Goal: Task Accomplishment & Management: Complete application form

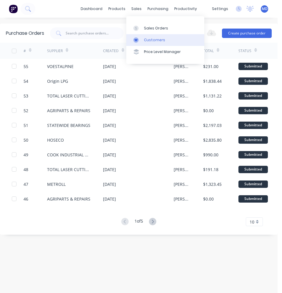
click at [148, 39] on div "Customers" at bounding box center [154, 39] width 21 height 5
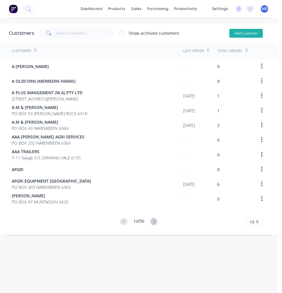
click at [239, 36] on button "Add Customer" at bounding box center [246, 33] width 34 height 9
select select "AU"
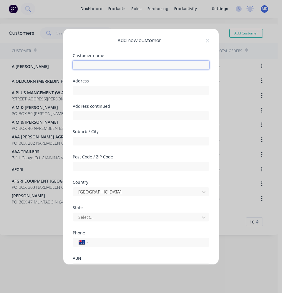
click at [105, 63] on input "text" at bounding box center [141, 65] width 137 height 9
type input "[PERSON_NAME]"
type input "0497 858 200"
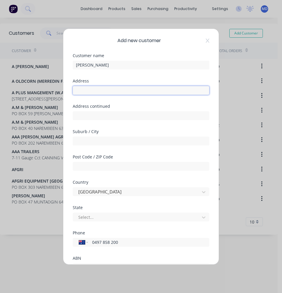
click at [101, 93] on input "text" at bounding box center [141, 90] width 137 height 9
type input "[STREET_ADDRESS]"
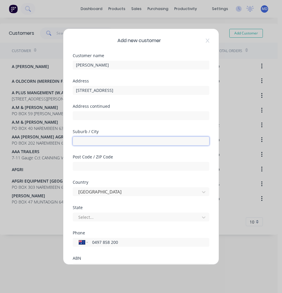
click at [103, 138] on input "text" at bounding box center [141, 141] width 137 height 9
type input "[PERSON_NAME]"
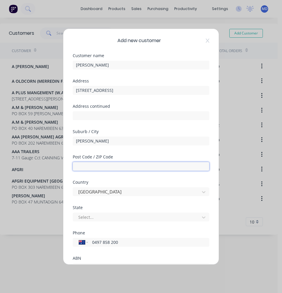
click at [79, 166] on input "text" at bounding box center [141, 166] width 137 height 9
click at [109, 169] on input "text" at bounding box center [141, 166] width 137 height 9
type input "6359"
click at [68, 195] on div "Add new customer Customer name [PERSON_NAME] Address [STREET_ADDRESS] Address c…" at bounding box center [141, 147] width 156 height 236
click at [95, 215] on div at bounding box center [137, 217] width 119 height 7
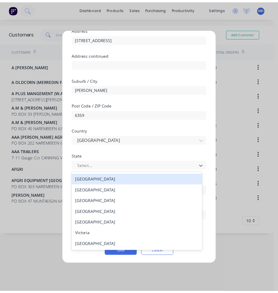
scroll to position [52, 0]
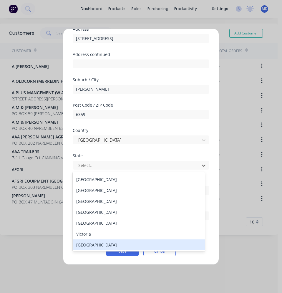
click at [109, 244] on div "[GEOGRAPHIC_DATA]" at bounding box center [139, 244] width 132 height 11
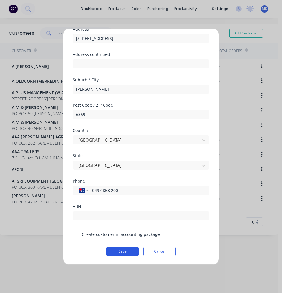
click at [120, 253] on button "Save" at bounding box center [122, 251] width 32 height 9
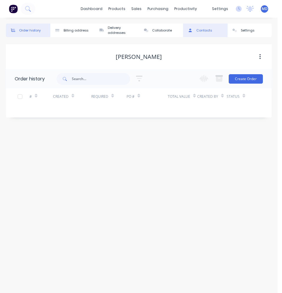
click at [204, 32] on div "Contacts" at bounding box center [204, 30] width 16 height 5
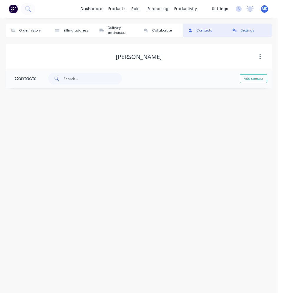
click at [244, 31] on div "Settings" at bounding box center [248, 30] width 14 height 5
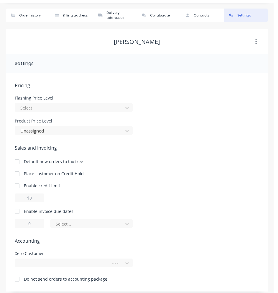
scroll to position [19, 0]
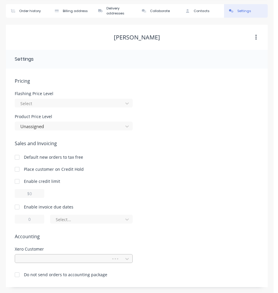
click at [47, 257] on div at bounding box center [64, 258] width 88 height 7
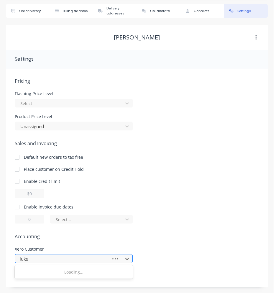
type input "[PERSON_NAME]"
click at [37, 258] on div at bounding box center [70, 258] width 100 height 7
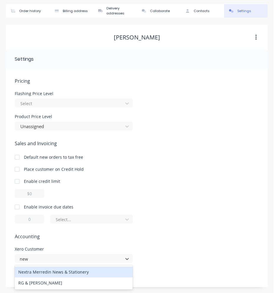
type input "new"
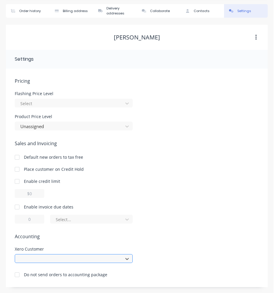
click at [64, 256] on div "option , selected. Select is focused ,type to refine list, press Down to open t…" at bounding box center [74, 258] width 118 height 9
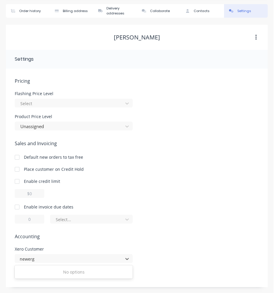
type input "newerg"
click at [69, 235] on span "Accounting" at bounding box center [137, 236] width 244 height 7
click at [19, 206] on div at bounding box center [17, 207] width 12 height 12
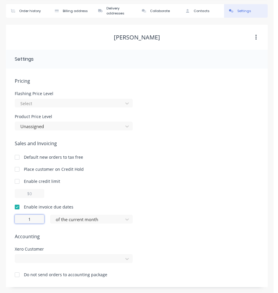
click at [32, 220] on input "1" at bounding box center [29, 219] width 29 height 9
drag, startPoint x: 33, startPoint y: 220, endPoint x: 14, endPoint y: 219, distance: 19.5
click at [14, 219] on div "Pricing Flashing Price Level Select Product Price Level Unassigned Sales and In…" at bounding box center [137, 178] width 262 height 219
type input "7"
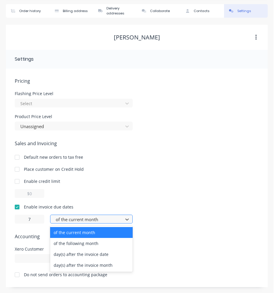
click at [81, 221] on div at bounding box center [87, 219] width 65 height 7
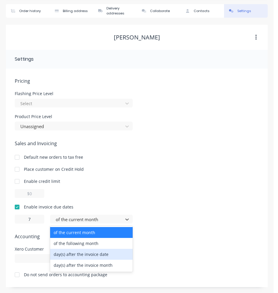
click at [87, 254] on div "day(s) after the invoice date" at bounding box center [91, 254] width 82 height 11
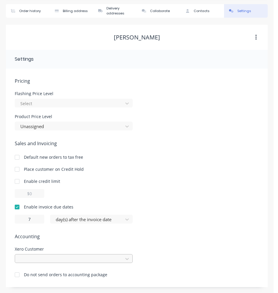
click at [33, 261] on div at bounding box center [74, 258] width 118 height 9
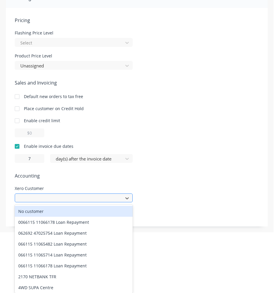
click at [56, 202] on div "Pricing Flashing Price Level Select Product Price Level Unassigned Sales and In…" at bounding box center [137, 122] width 244 height 210
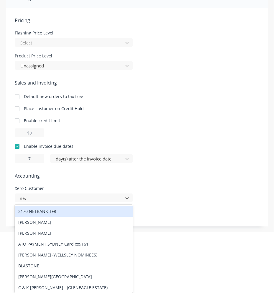
scroll to position [19, 0]
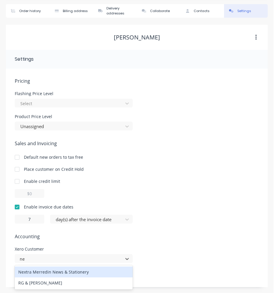
type input "n"
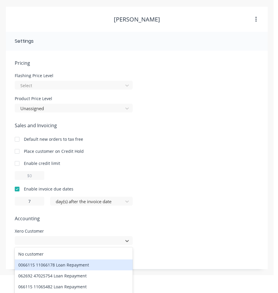
scroll to position [0, 0]
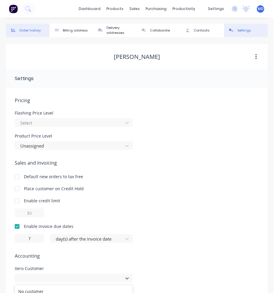
click at [43, 29] on button "Order history" at bounding box center [28, 31] width 44 height 14
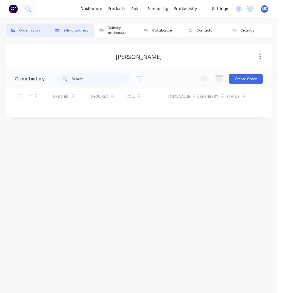
click at [76, 27] on button "Billing address" at bounding box center [72, 31] width 44 height 14
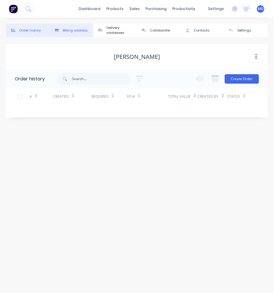
select select "AU"
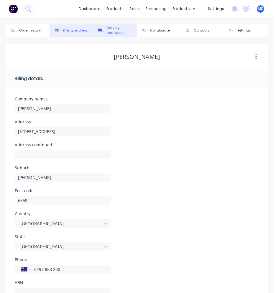
click at [116, 31] on div "Delivery addresses" at bounding box center [119, 30] width 27 height 10
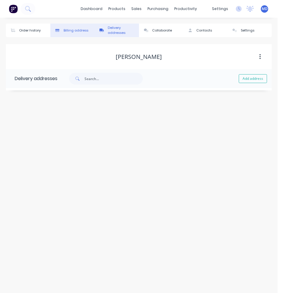
click at [76, 32] on div "Billing address" at bounding box center [76, 30] width 25 height 5
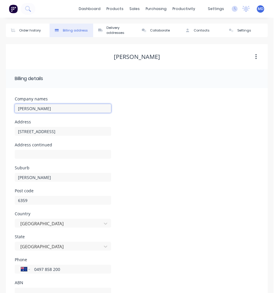
click at [18, 109] on input "[PERSON_NAME]" at bounding box center [63, 108] width 96 height 9
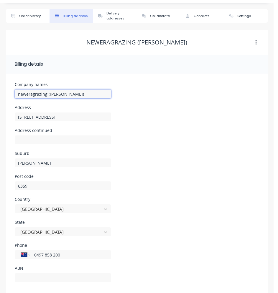
scroll to position [22, 0]
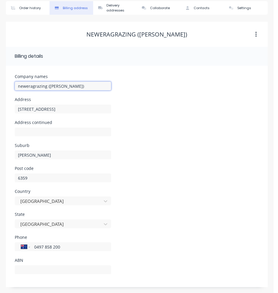
type input "neweragrazing ([PERSON_NAME])"
click at [171, 131] on div "Address continued" at bounding box center [137, 131] width 244 height 23
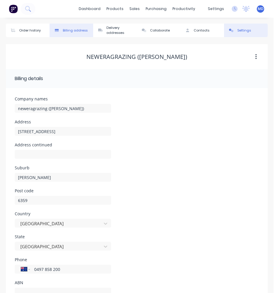
click at [234, 31] on div at bounding box center [231, 31] width 9 height 4
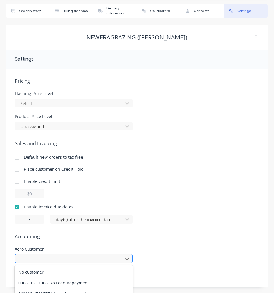
click at [51, 261] on div "878 results available. Use Up and Down to choose options, press Enter to select…" at bounding box center [74, 258] width 118 height 9
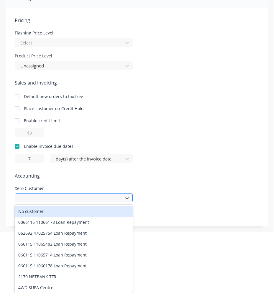
click at [42, 200] on div "Pricing Flashing Price Level Select Product Price Level Unassigned Sales and In…" at bounding box center [137, 122] width 244 height 210
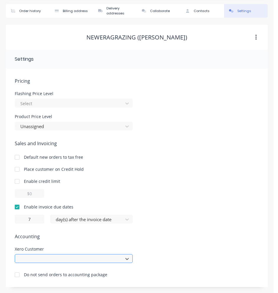
scroll to position [19, 0]
click at [67, 256] on div at bounding box center [74, 258] width 118 height 9
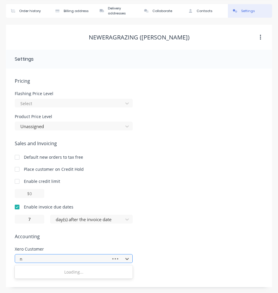
scroll to position [19, 0]
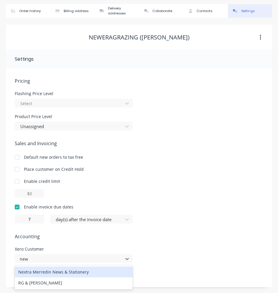
type input "new"
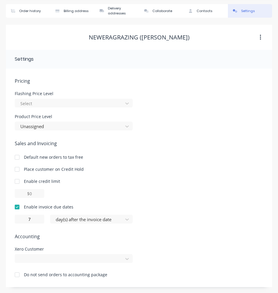
click at [200, 250] on div "Xero Customer" at bounding box center [139, 255] width 248 height 16
click at [77, 126] on div at bounding box center [70, 126] width 100 height 7
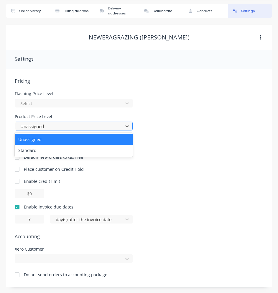
click at [77, 126] on div at bounding box center [70, 126] width 100 height 7
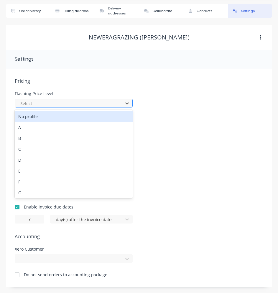
click at [83, 106] on div at bounding box center [70, 103] width 100 height 7
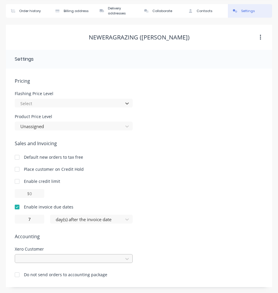
click at [43, 259] on div at bounding box center [74, 258] width 118 height 9
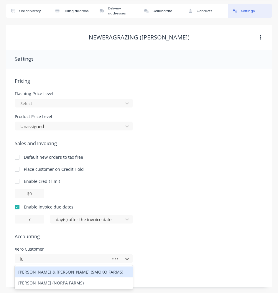
type input "l"
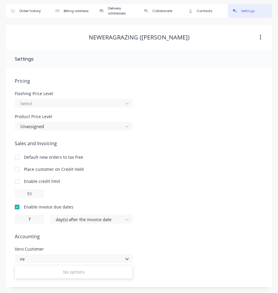
type input "n"
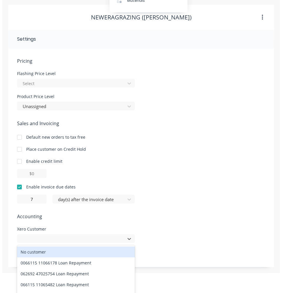
scroll to position [0, 0]
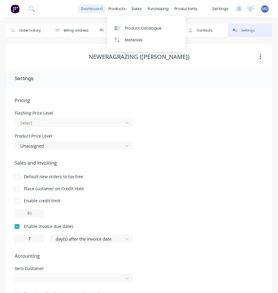
click at [99, 7] on link "dashboard" at bounding box center [92, 8] width 28 height 9
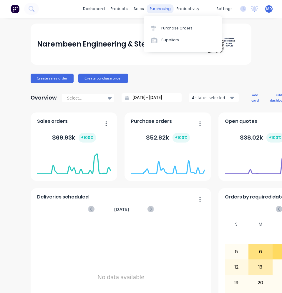
click at [162, 12] on div "purchasing" at bounding box center [160, 8] width 27 height 9
click at [168, 26] on div "Purchase Orders" at bounding box center [176, 28] width 31 height 5
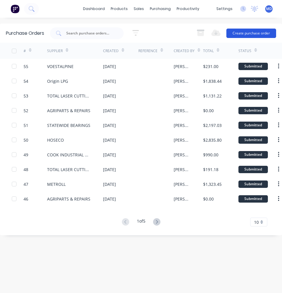
click at [236, 33] on button "Create purchase order" at bounding box center [252, 33] width 50 height 9
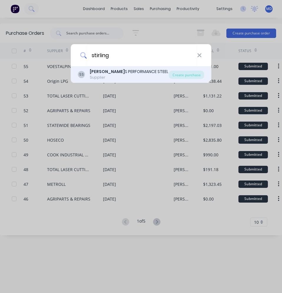
type input "stirling"
click at [103, 75] on b "STIRLING" at bounding box center [107, 72] width 35 height 6
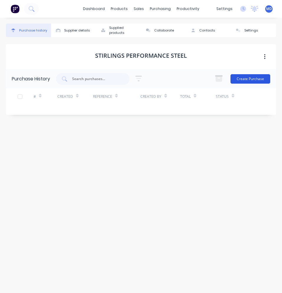
click at [245, 77] on button "Create Purchase" at bounding box center [251, 78] width 40 height 9
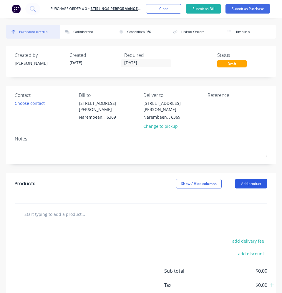
click at [241, 179] on button "Add product" at bounding box center [251, 183] width 32 height 9
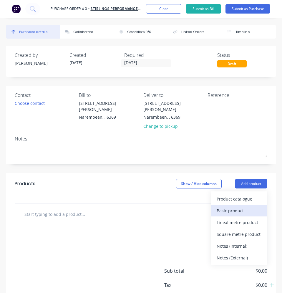
click at [232, 207] on div "Basic product" at bounding box center [239, 211] width 45 height 9
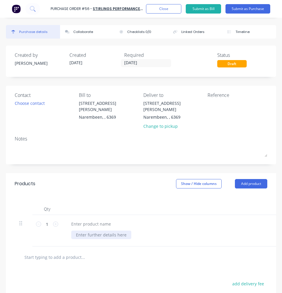
click at [83, 231] on div at bounding box center [101, 235] width 60 height 9
paste div
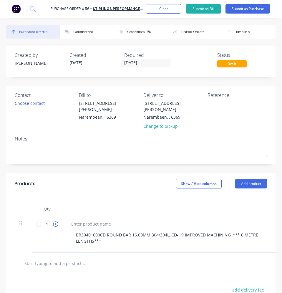
click at [55, 222] on icon at bounding box center [55, 224] width 5 height 5
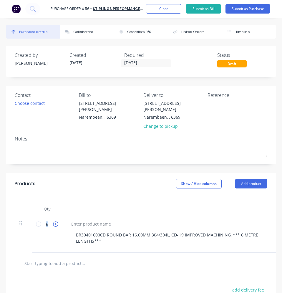
click at [55, 222] on icon at bounding box center [55, 224] width 5 height 5
drag, startPoint x: 55, startPoint y: 218, endPoint x: 47, endPoint y: 218, distance: 7.7
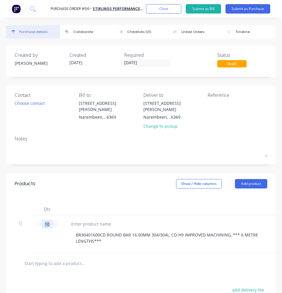
click at [47, 220] on input "10" at bounding box center [47, 224] width 12 height 9
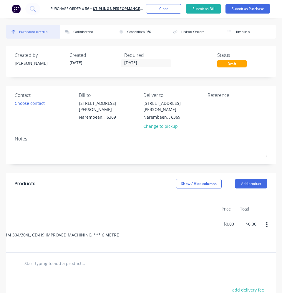
type input "30"
click at [217, 219] on div "$0.00 $0.00" at bounding box center [228, 234] width 22 height 38
click at [223, 220] on input "0.00" at bounding box center [229, 224] width 14 height 9
type input "0"
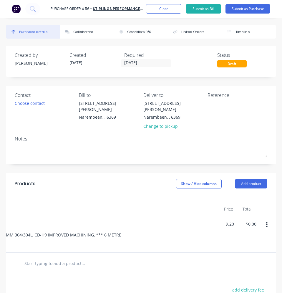
type input "$9.20"
type input "$276.00"
click at [230, 266] on div at bounding box center [141, 264] width 253 height 22
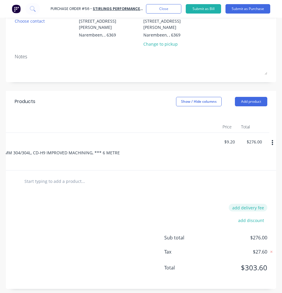
click at [245, 207] on button "add delivery fee" at bounding box center [248, 208] width 39 height 8
type input "$90.00"
click at [182, 208] on div "Delivery fee $90.00" at bounding box center [215, 208] width 103 height 9
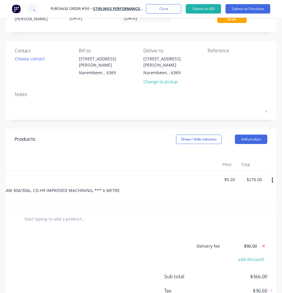
scroll to position [0, 0]
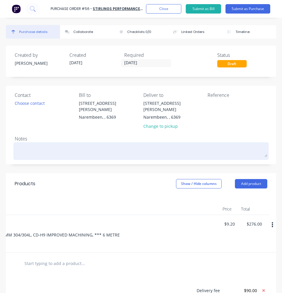
click at [28, 144] on textarea at bounding box center [141, 150] width 253 height 13
type textarea "x"
type textarea "q"
type textarea "x"
type textarea "q-"
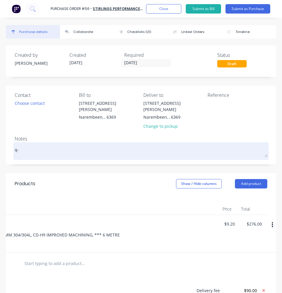
type textarea "x"
type textarea "q-1"
type textarea "x"
type textarea "q-16"
type textarea "x"
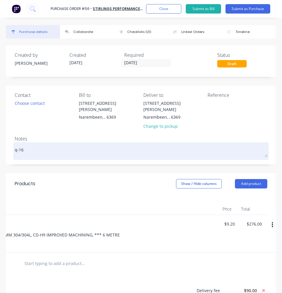
type textarea "q-164"
type textarea "x"
type textarea "q-1642"
type textarea "x"
type textarea "q-16429"
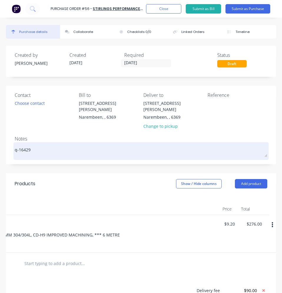
type textarea "x"
type textarea "q-164292"
type textarea "x"
type textarea "q-1642920"
click at [18, 144] on textarea "q-1642920" at bounding box center [141, 150] width 253 height 13
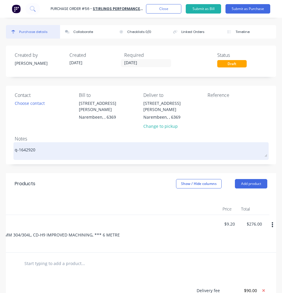
type textarea "x"
type textarea "-1642920"
type textarea "x"
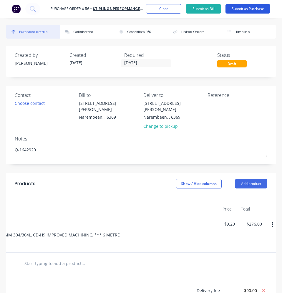
type textarea "Q-1642920"
type textarea "x"
type textarea "Q-1642920"
click at [237, 11] on button "Submit as Purchase" at bounding box center [248, 8] width 45 height 9
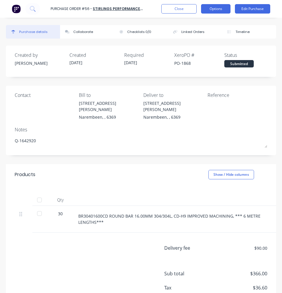
click at [225, 4] on button "Options" at bounding box center [215, 8] width 29 height 9
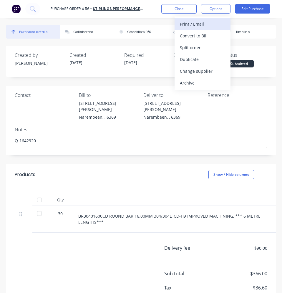
click at [209, 26] on div "Print / Email" at bounding box center [202, 24] width 45 height 9
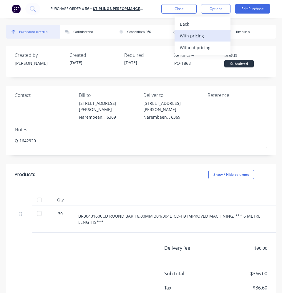
click at [203, 35] on div "With pricing" at bounding box center [202, 36] width 45 height 9
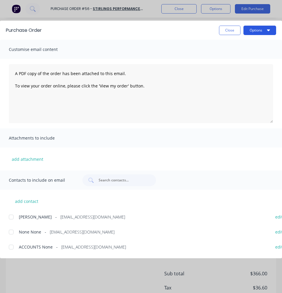
click at [248, 31] on button "Options" at bounding box center [260, 30] width 33 height 9
click at [238, 57] on div "Print" at bounding box center [248, 57] width 45 height 9
click at [181, 9] on div "Purchase Order Close Options Customise email content A PDF copy of the order ha…" at bounding box center [141, 146] width 282 height 293
click at [225, 25] on div "Purchase Order Close Options" at bounding box center [141, 30] width 282 height 19
click at [229, 33] on button "Close" at bounding box center [230, 30] width 22 height 9
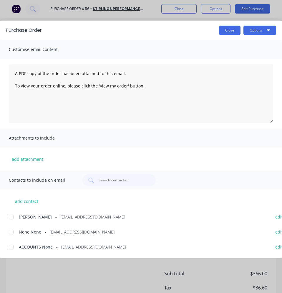
type textarea "x"
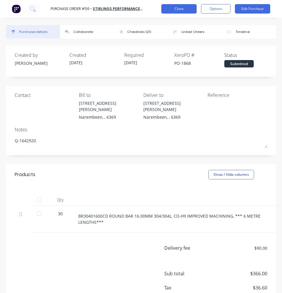
click at [185, 12] on button "Close" at bounding box center [178, 8] width 35 height 9
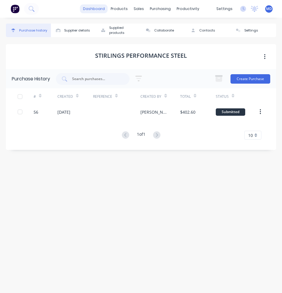
click at [103, 7] on link "dashboard" at bounding box center [94, 8] width 28 height 9
